Goal: Task Accomplishment & Management: Complete application form

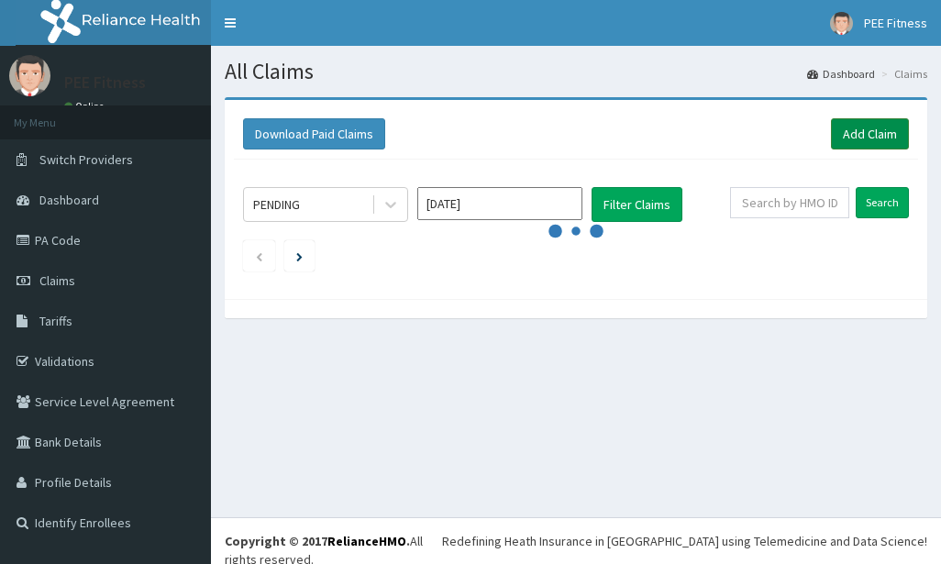
click at [854, 139] on link "Add Claim" at bounding box center [870, 133] width 78 height 31
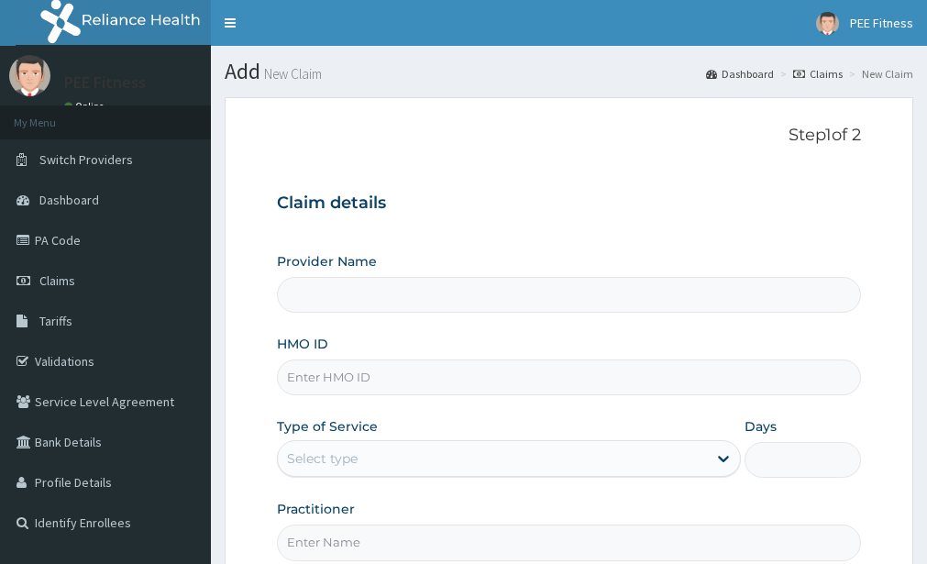
type input "PEE FITNESS"
type input "1"
click at [370, 534] on input "Practitioner" at bounding box center [569, 543] width 584 height 36
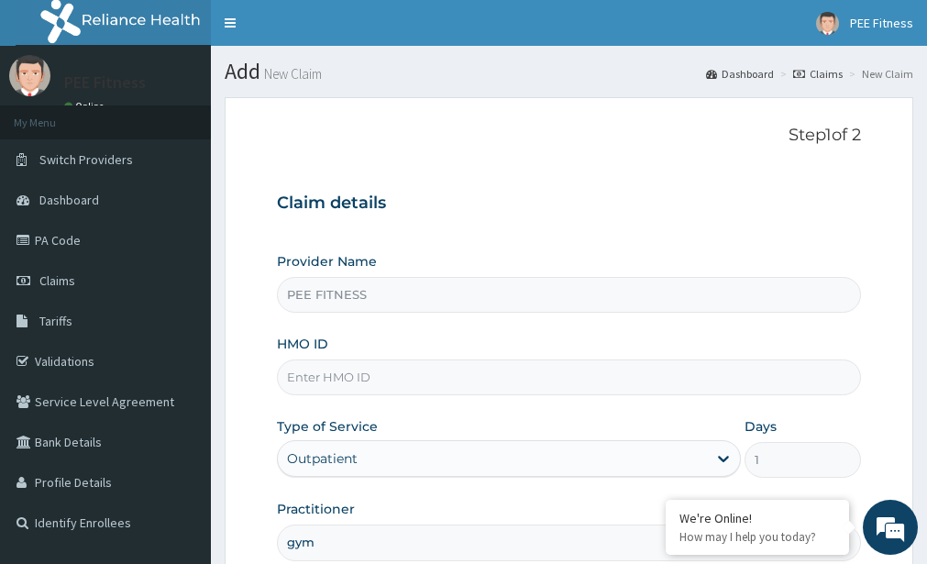
type input "gym"
click at [333, 374] on input "HMO ID" at bounding box center [569, 377] width 584 height 36
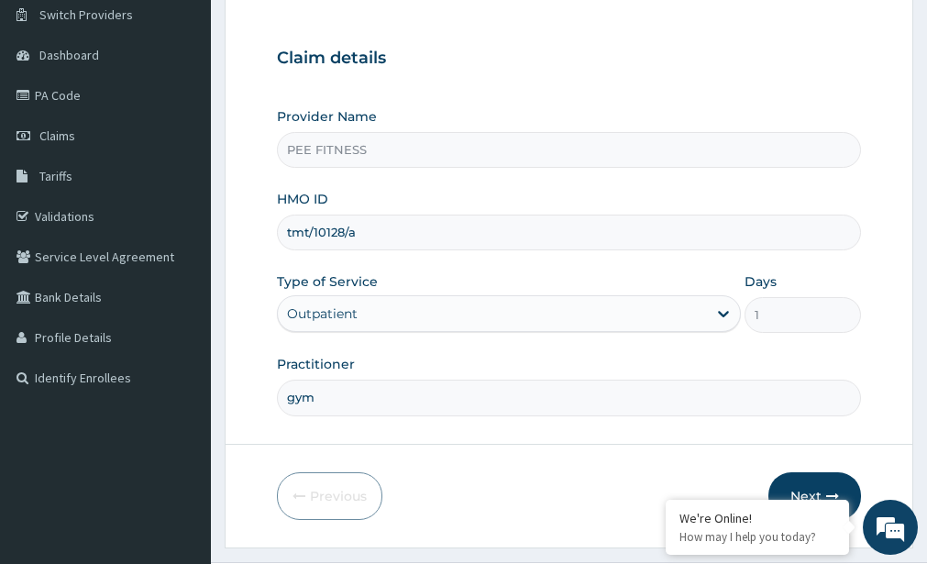
scroll to position [190, 0]
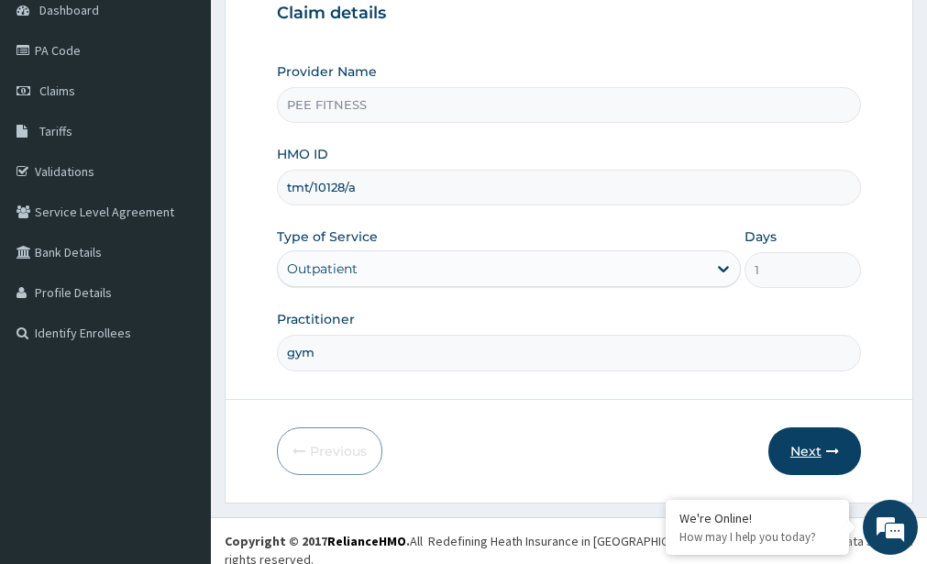
type input "tmt/10128/a"
click at [809, 455] on button "Next" at bounding box center [815, 451] width 93 height 48
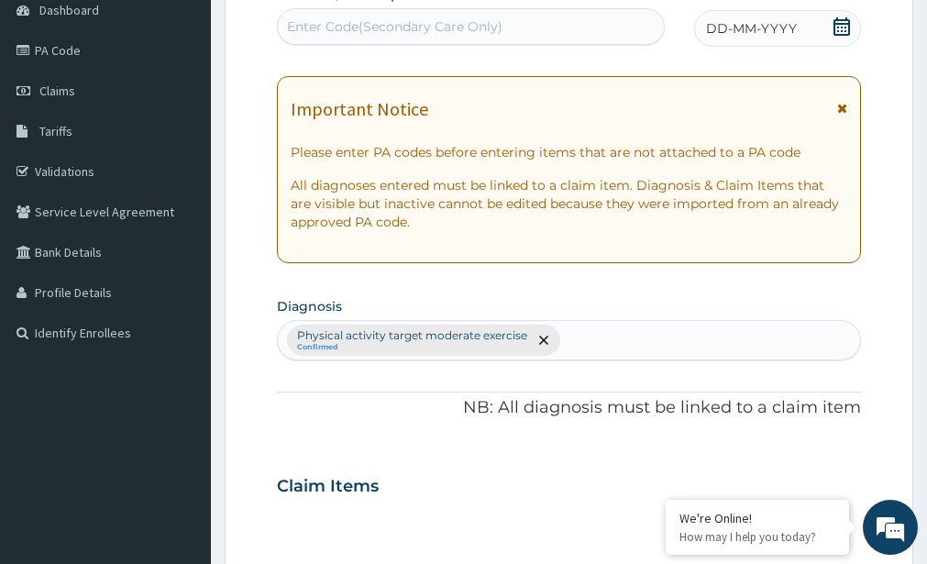
click at [323, 28] on div "Enter Code(Secondary Care Only)" at bounding box center [395, 26] width 216 height 18
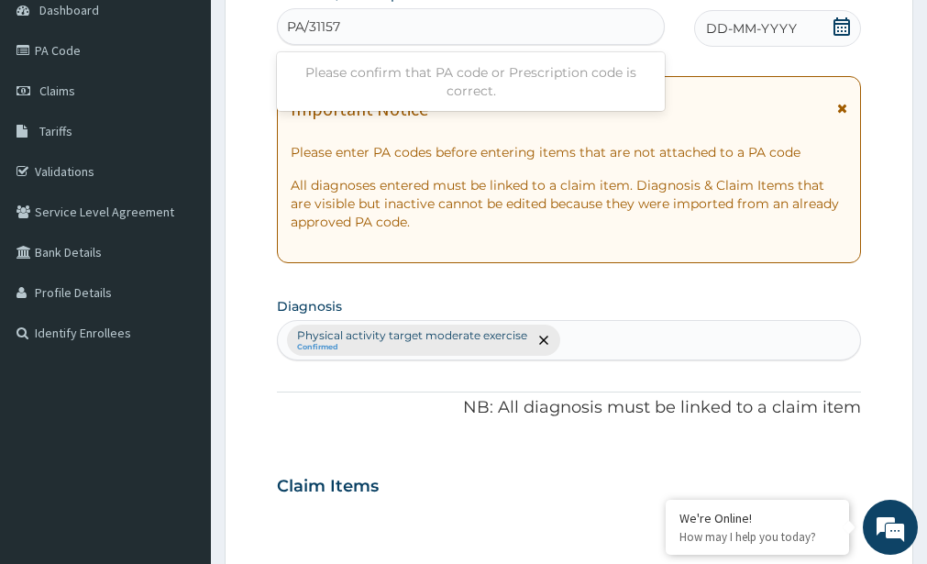
type input "PA/31157B"
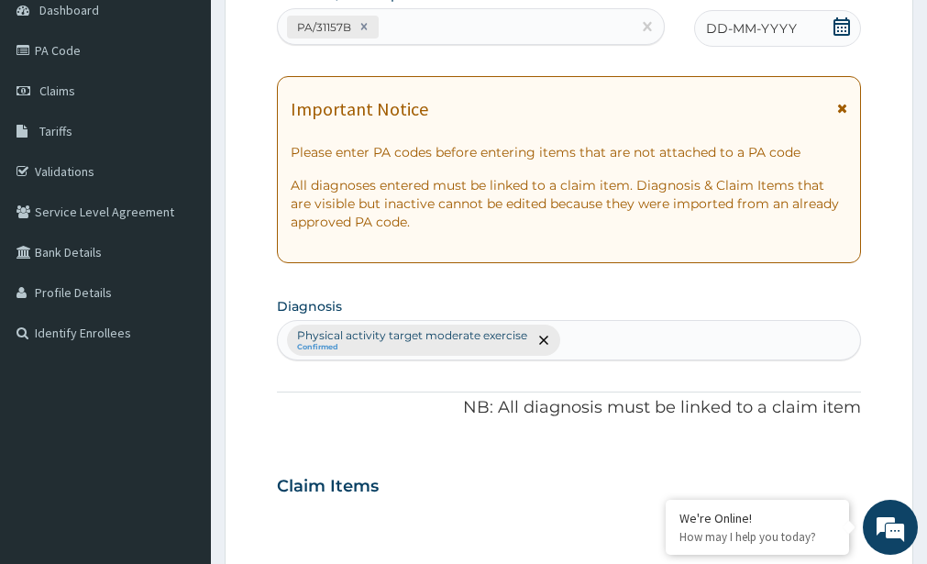
click at [841, 25] on icon at bounding box center [842, 26] width 18 height 18
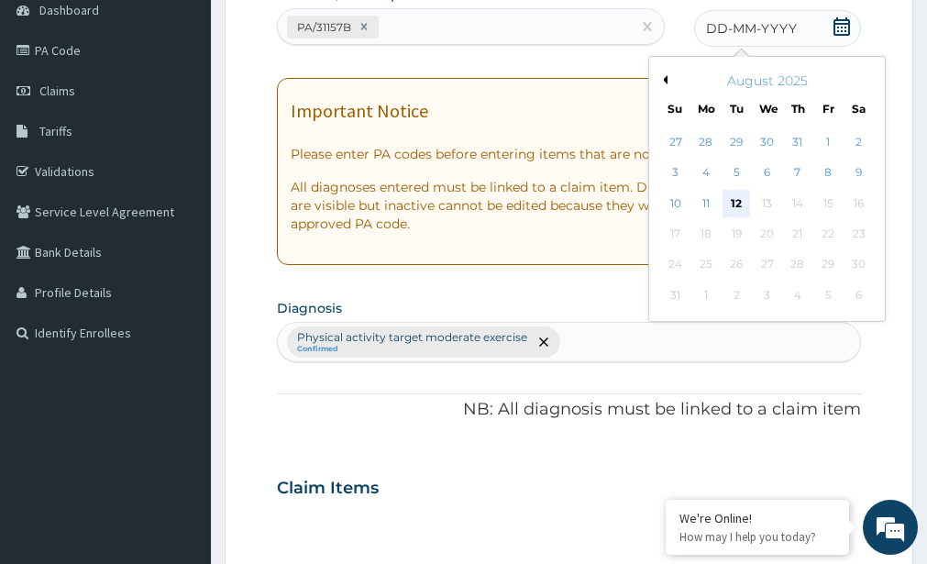
click at [743, 203] on div "12" at bounding box center [738, 204] width 28 height 28
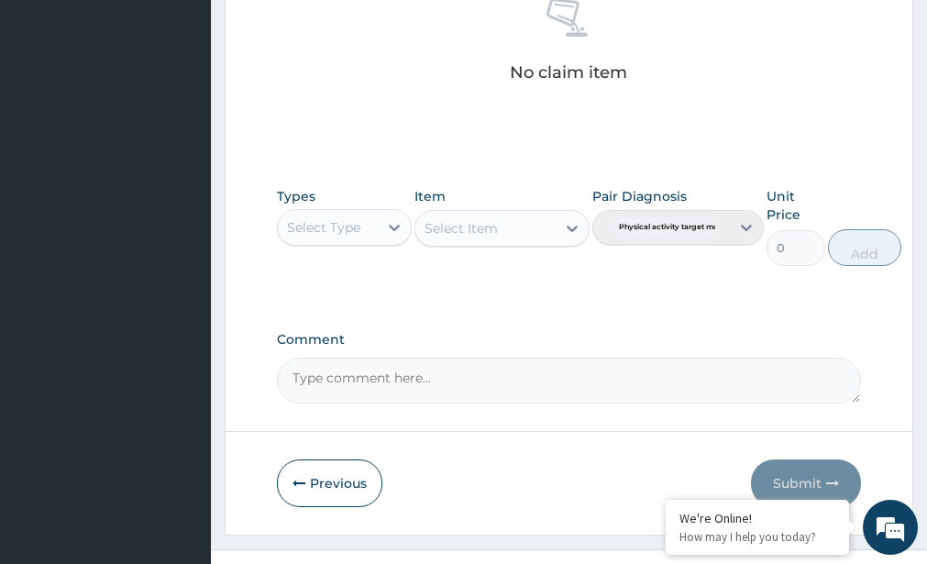
scroll to position [795, 0]
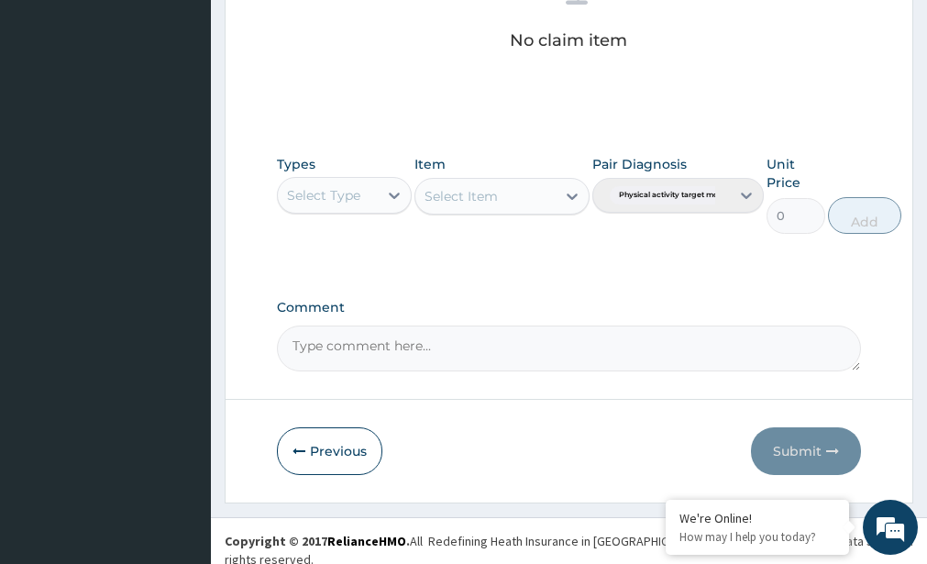
click at [337, 201] on div "Select Type" at bounding box center [323, 195] width 73 height 18
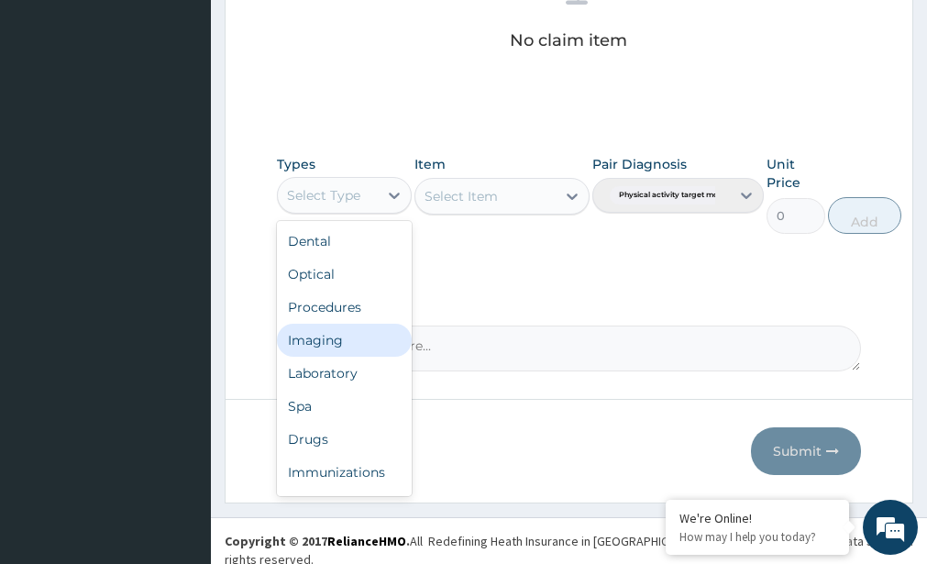
scroll to position [62, 0]
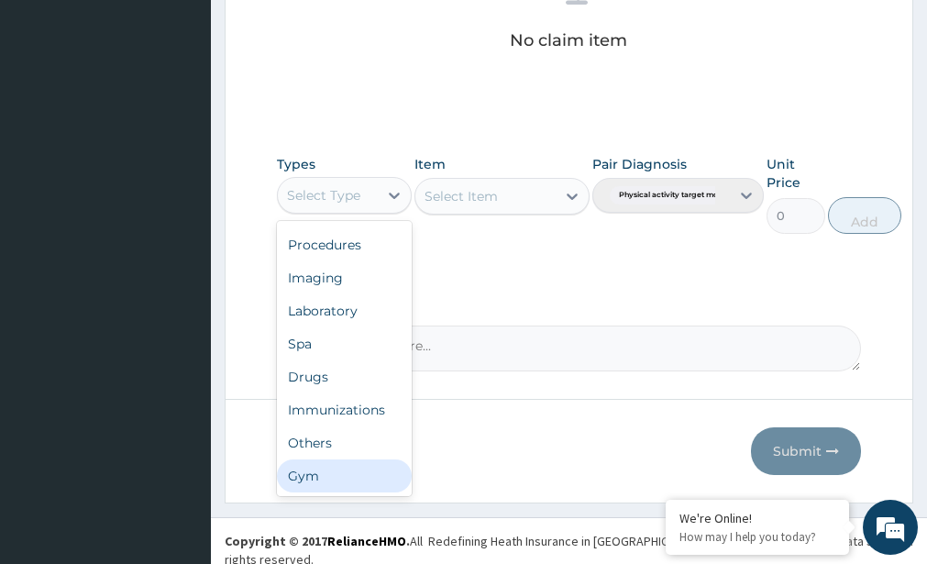
click at [354, 481] on div "Gym" at bounding box center [344, 475] width 134 height 33
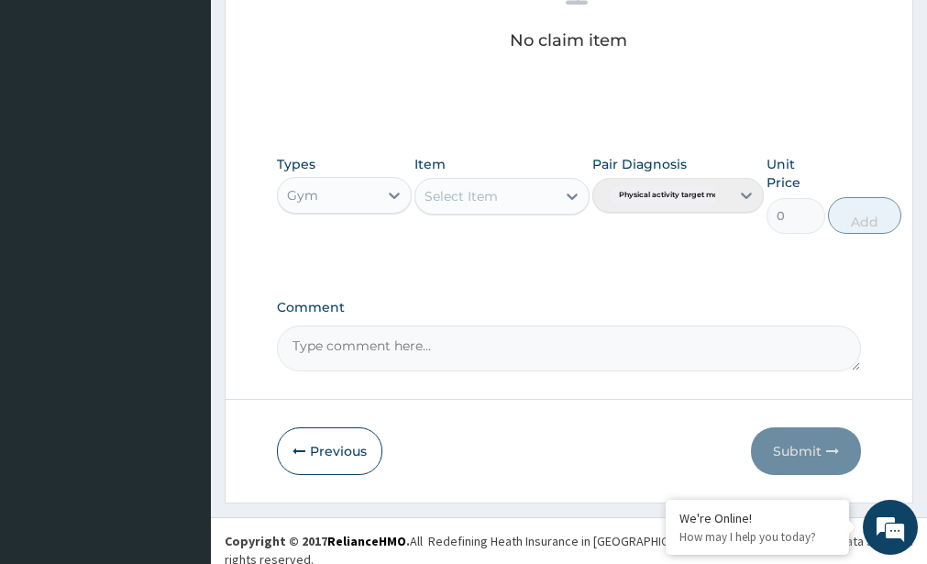
click at [496, 198] on div "Select Item" at bounding box center [461, 196] width 73 height 18
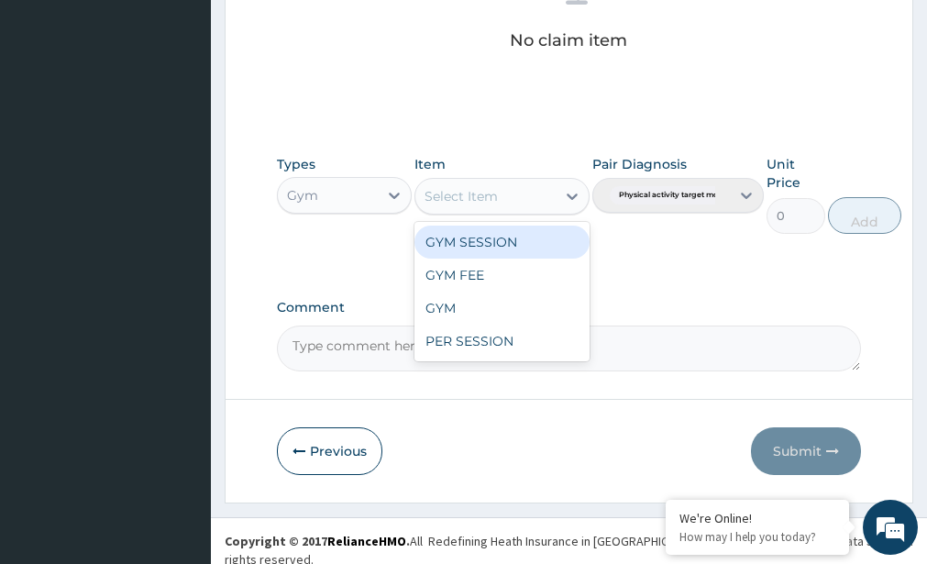
click at [489, 252] on div "GYM SESSION" at bounding box center [502, 242] width 175 height 33
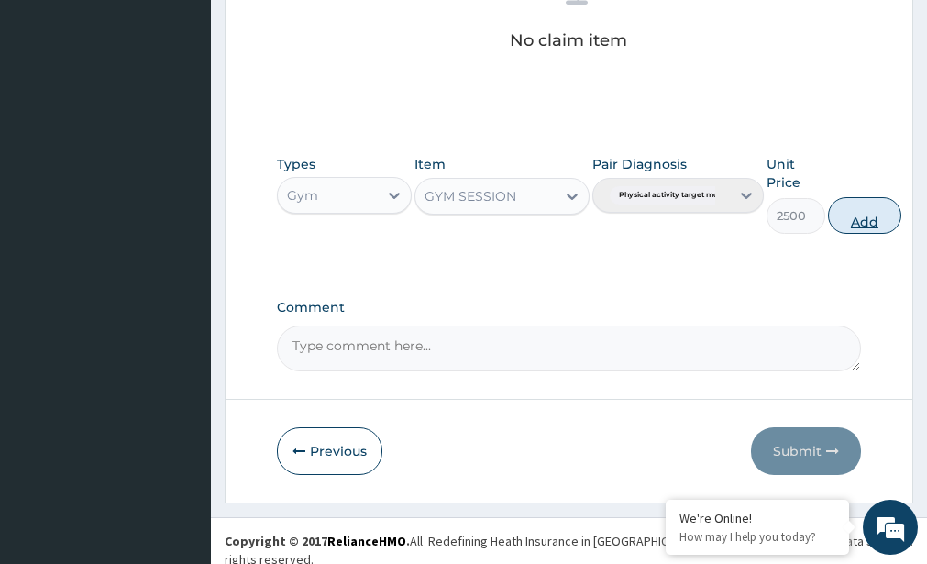
click at [869, 210] on button "Add" at bounding box center [864, 215] width 73 height 37
type input "0"
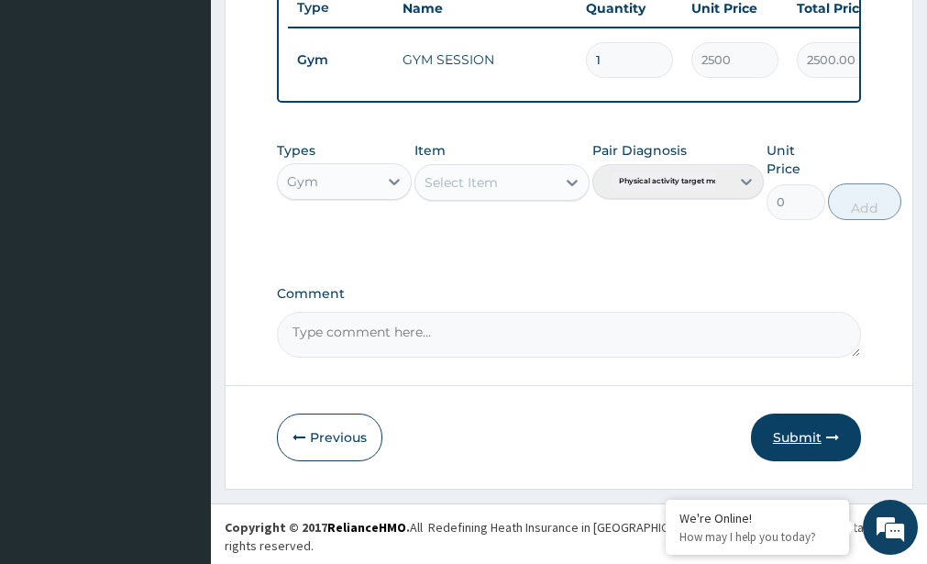
click at [819, 448] on button "Submit" at bounding box center [806, 438] width 110 height 48
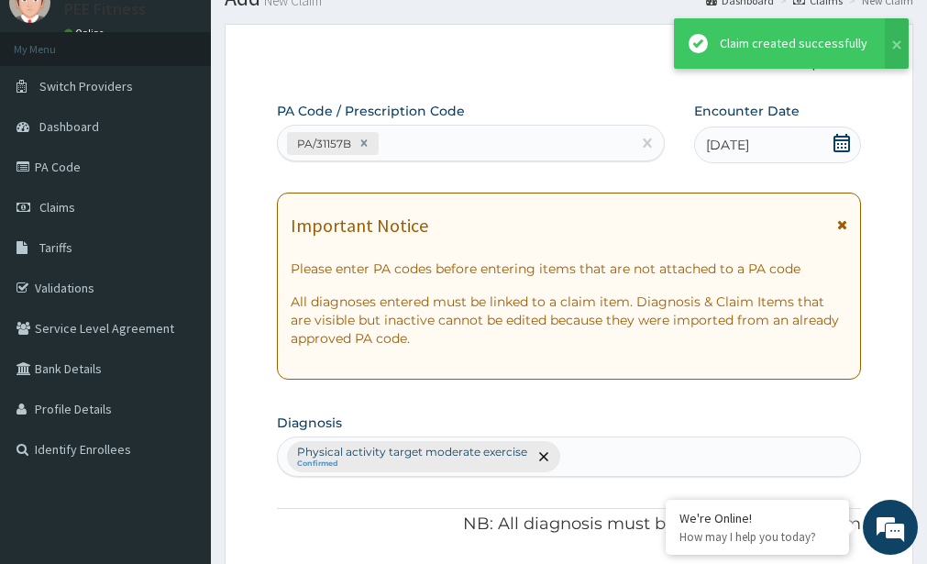
scroll to position [722, 0]
